Goal: Find specific page/section: Find specific page/section

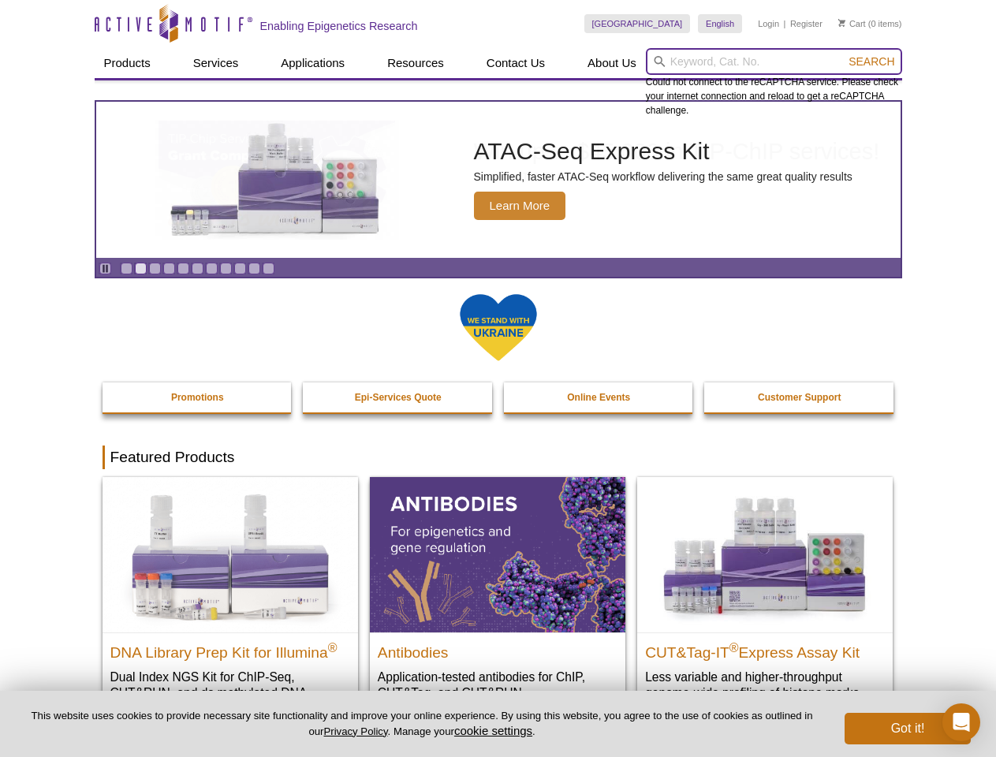
click at [774, 62] on input "search" at bounding box center [774, 61] width 256 height 27
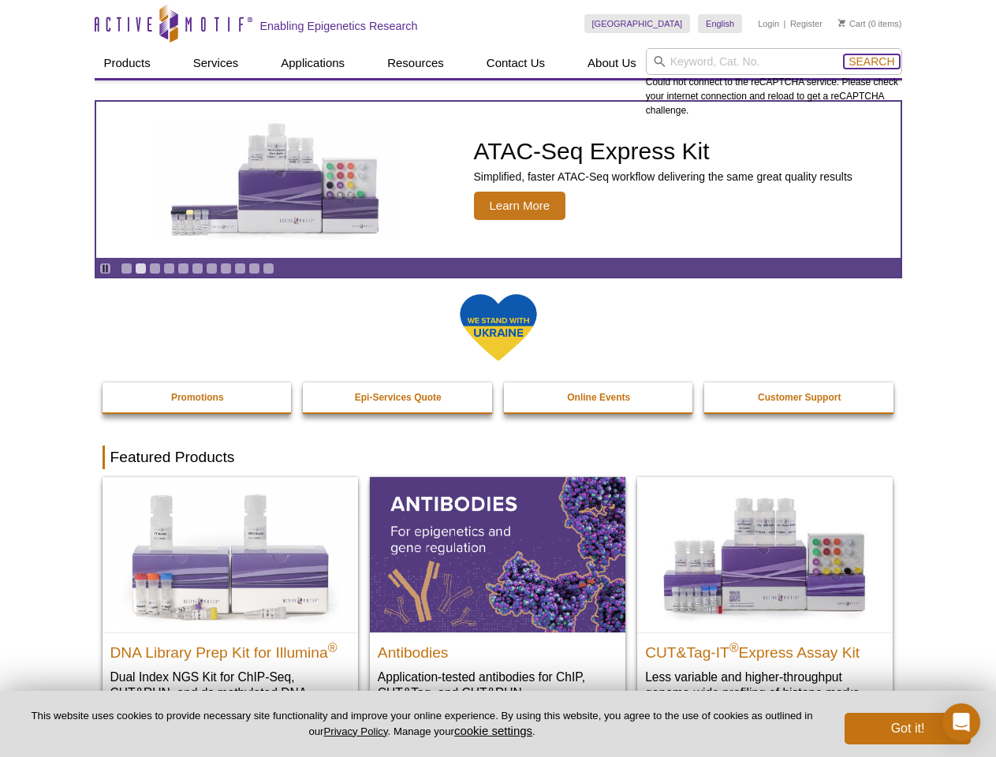
click at [872, 62] on span "Search" at bounding box center [872, 61] width 46 height 13
click at [105, 268] on icon "Pause" at bounding box center [105, 268] width 10 height 10
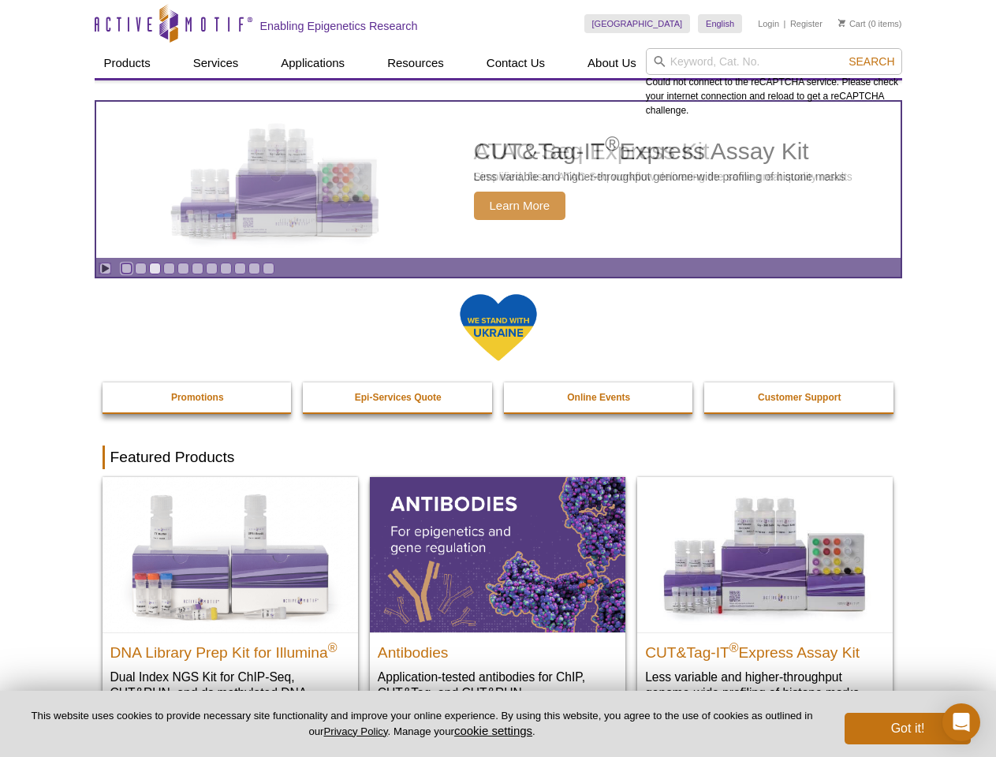
click at [126, 268] on link "Go to slide 1" at bounding box center [127, 269] width 12 height 12
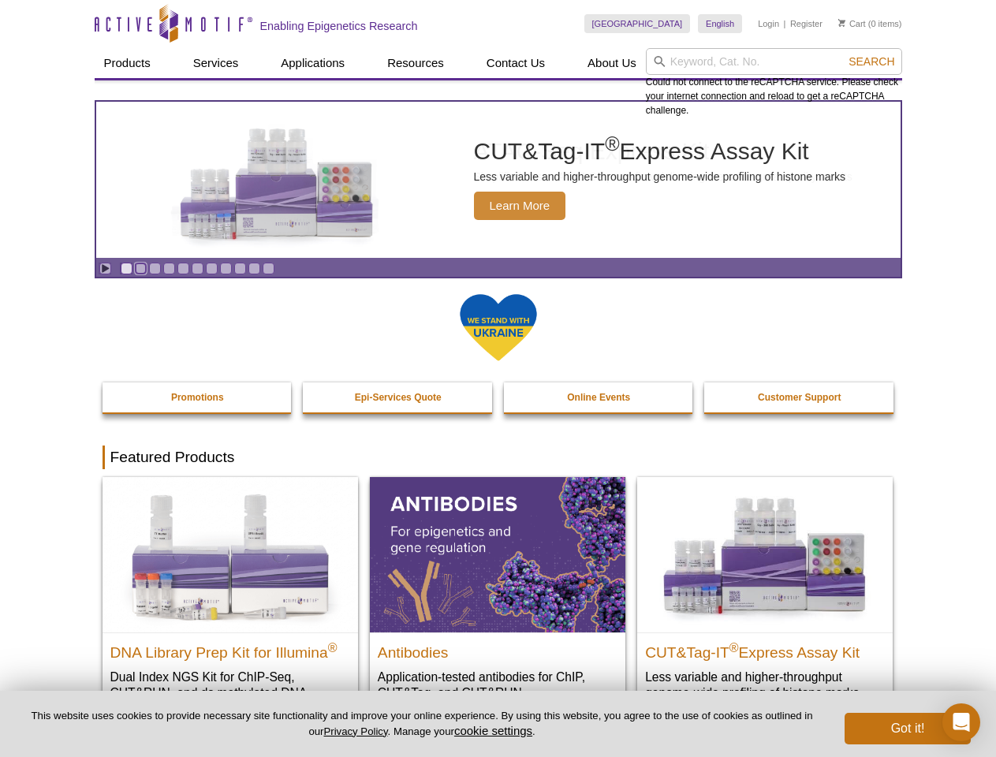
click at [140, 268] on link "Go to slide 2" at bounding box center [141, 269] width 12 height 12
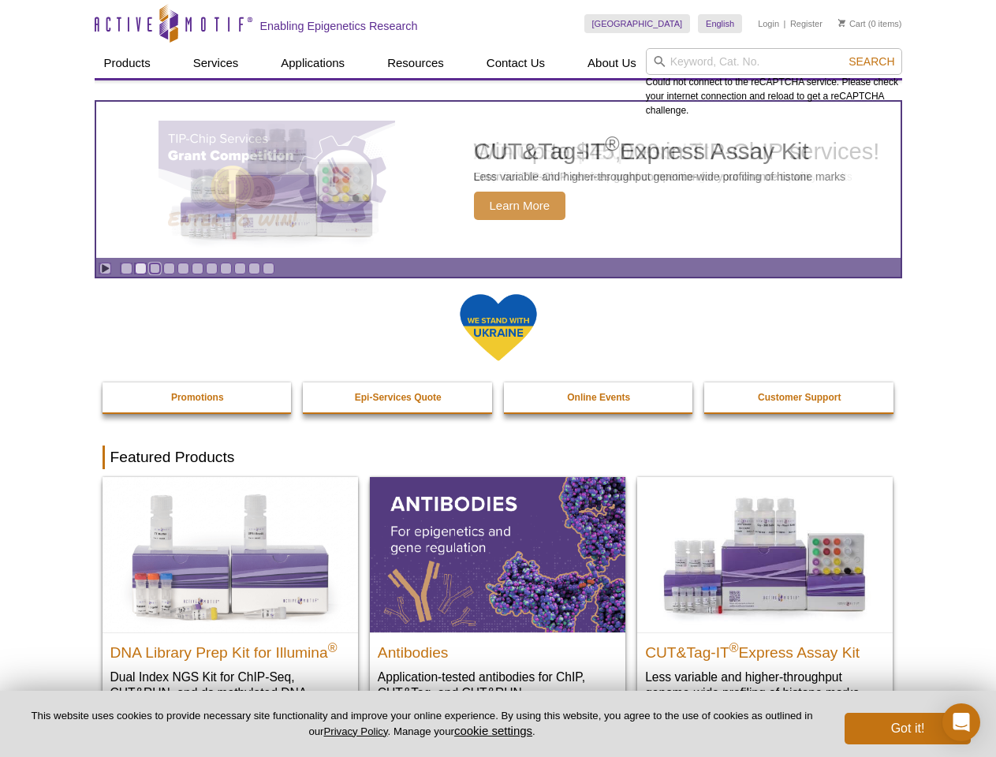
click at [155, 268] on link "Go to slide 3" at bounding box center [155, 269] width 12 height 12
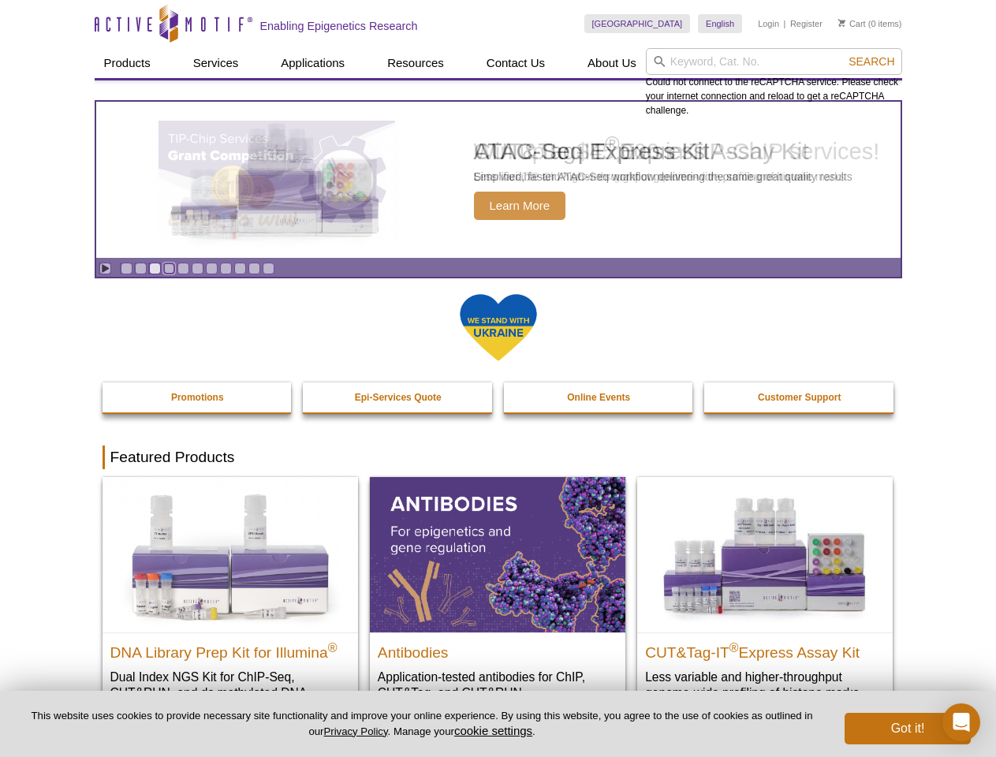
click at [169, 268] on link "Go to slide 4" at bounding box center [169, 269] width 12 height 12
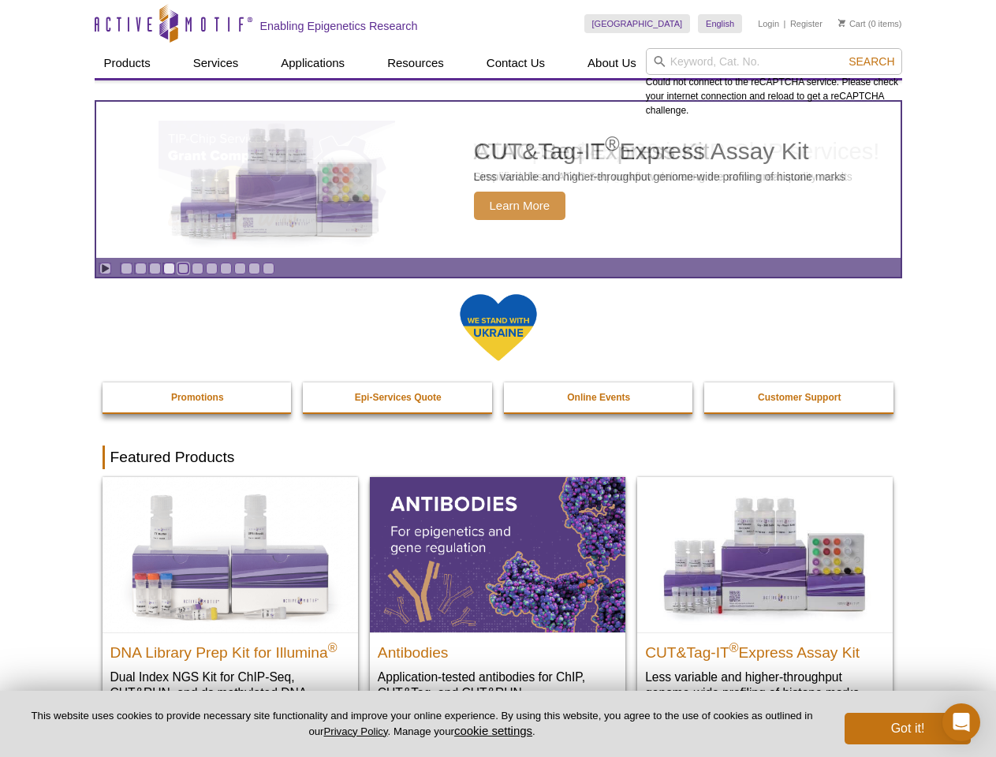
click at [183, 268] on link "Go to slide 5" at bounding box center [184, 269] width 12 height 12
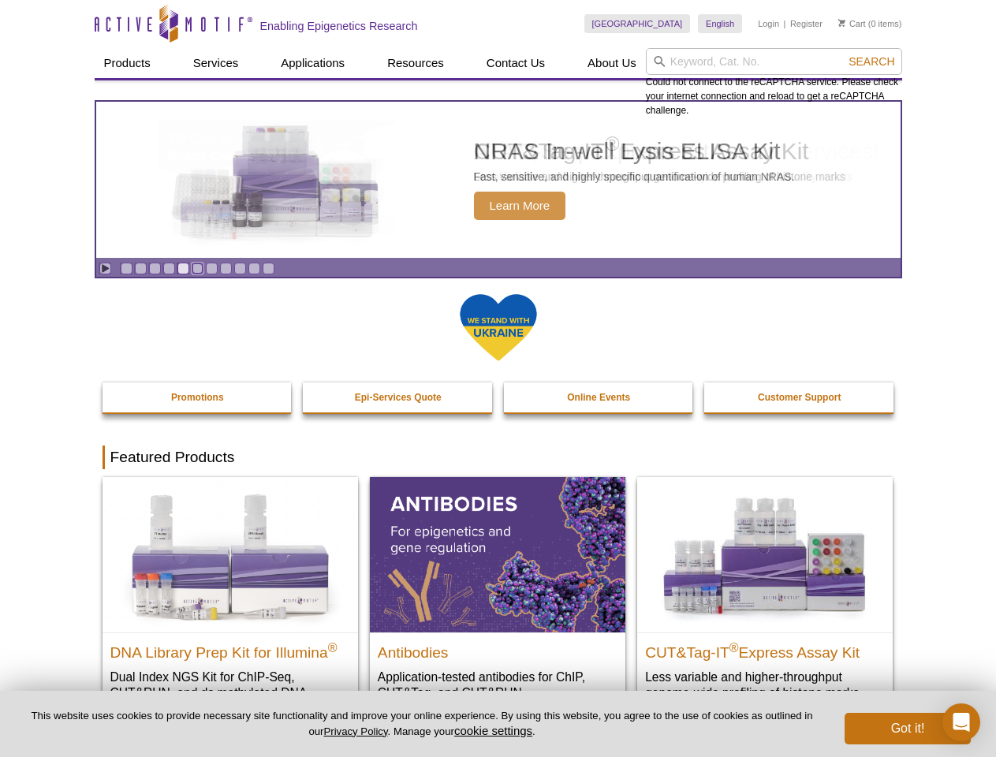
click at [197, 268] on link "Go to slide 6" at bounding box center [198, 269] width 12 height 12
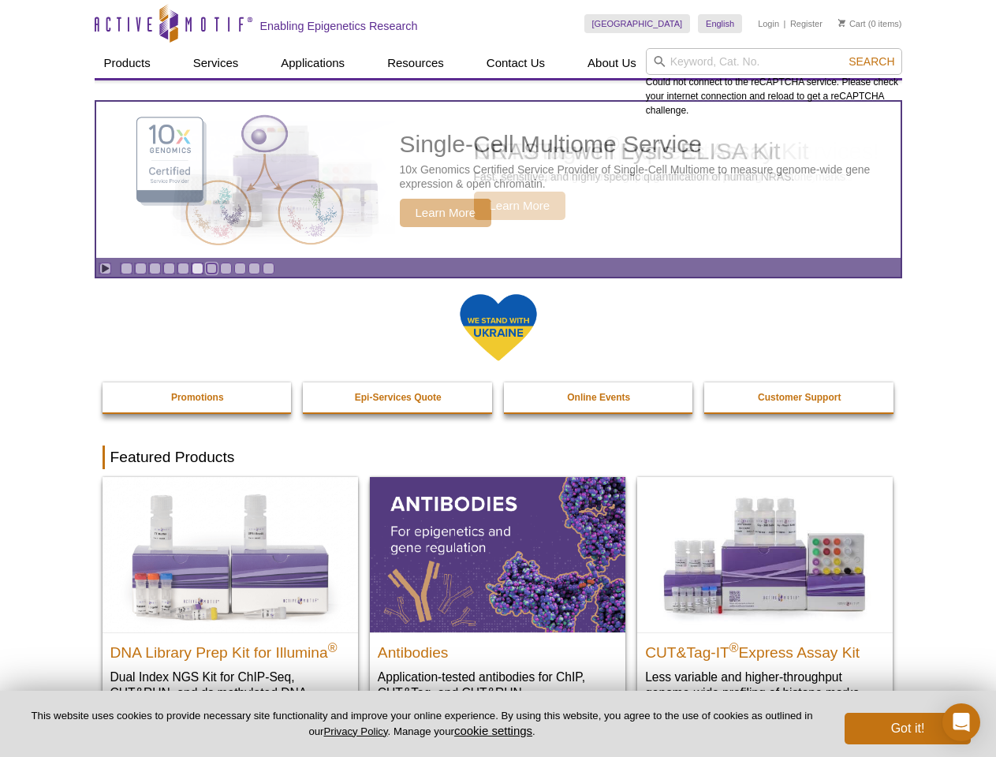
click at [211, 268] on link "Go to slide 7" at bounding box center [212, 269] width 12 height 12
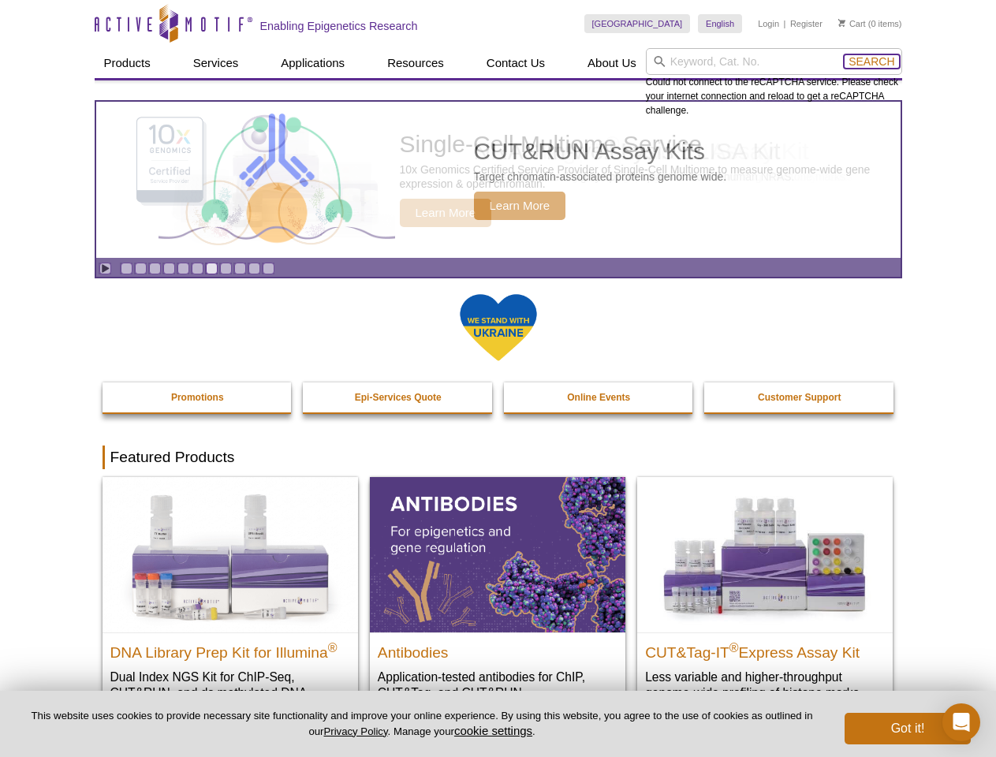
click at [872, 62] on span "Search" at bounding box center [872, 61] width 46 height 13
